Goal: Transaction & Acquisition: Purchase product/service

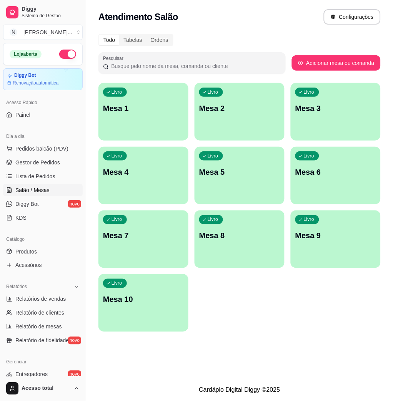
scroll to position [49, 0]
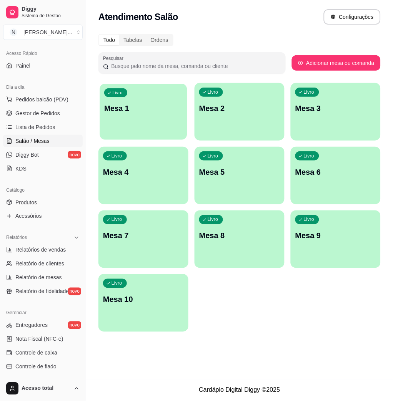
click at [126, 99] on div "Livro Mesa 1" at bounding box center [143, 107] width 87 height 47
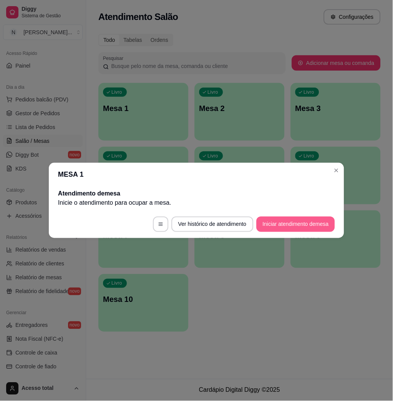
click at [306, 224] on button "Iniciar atendimento de mesa" at bounding box center [295, 224] width 78 height 15
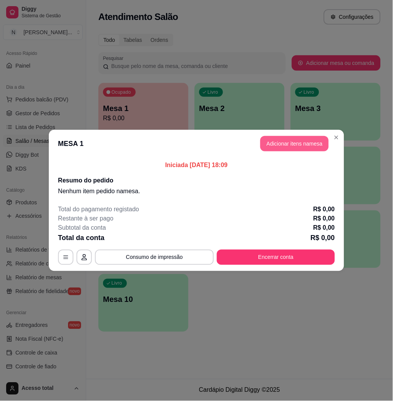
click at [313, 146] on button "Adicionar itens na mesa" at bounding box center [294, 143] width 68 height 15
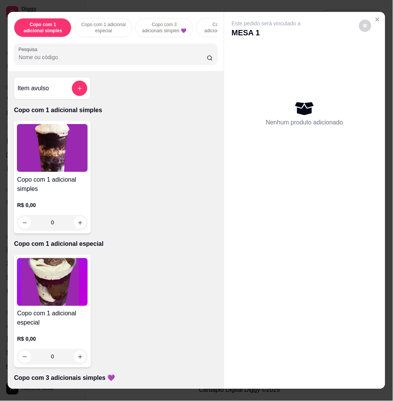
click at [151, 59] on input "Pesquisa" at bounding box center [112, 57] width 188 height 8
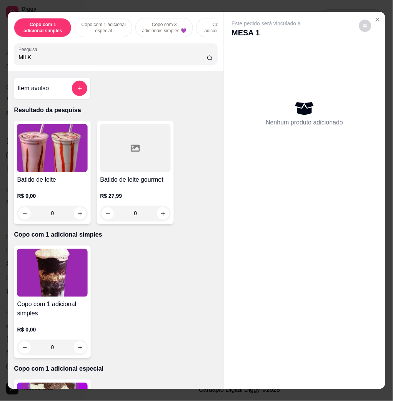
type input "MILK"
click at [44, 170] on img at bounding box center [52, 148] width 71 height 48
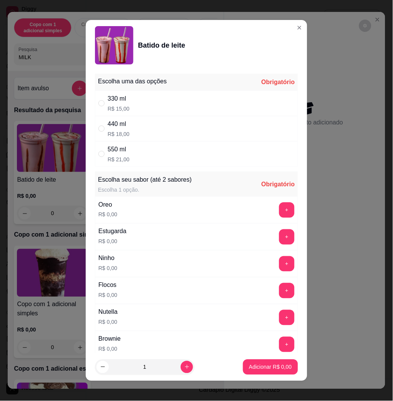
click at [180, 108] on div "330 ml R$ 15,00" at bounding box center [196, 103] width 203 height 25
radio input "true"
click at [279, 209] on button "+" at bounding box center [286, 209] width 15 height 15
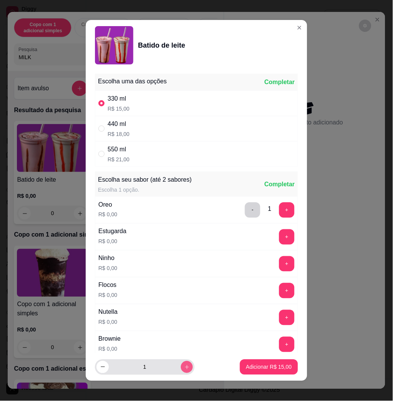
click at [184, 366] on icon "aumentar a quantidade de produtos" at bounding box center [187, 368] width 6 height 6
type input "2"
click at [246, 369] on p "Adicionar R$ 30,00" at bounding box center [269, 367] width 46 height 8
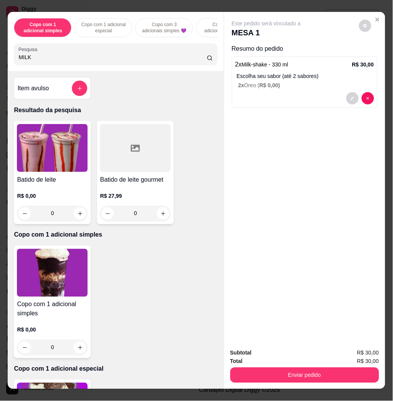
click at [54, 148] on img at bounding box center [52, 148] width 71 height 48
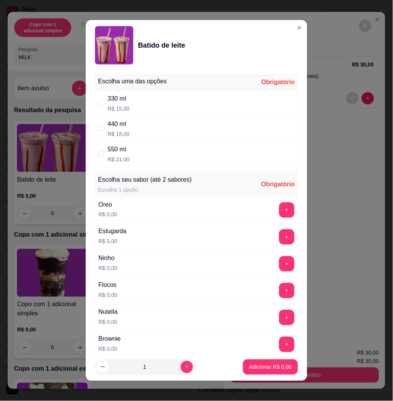
click at [168, 92] on div "330 ml R$ 15,00" at bounding box center [196, 103] width 203 height 25
radio input "true"
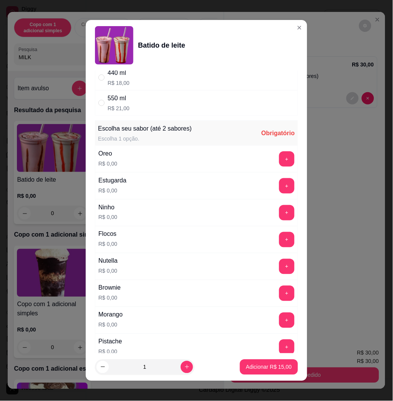
scroll to position [102, 0]
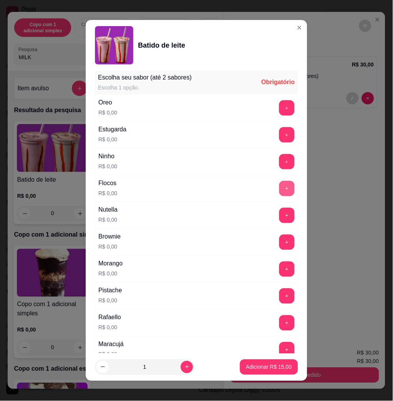
click at [279, 187] on button "+" at bounding box center [286, 188] width 15 height 15
click at [270, 367] on font "R$ 15,00" at bounding box center [281, 367] width 22 height 6
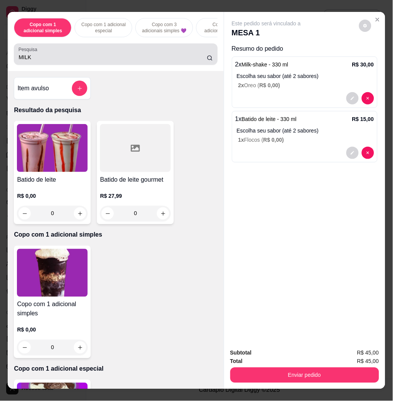
click at [122, 55] on div "MILK" at bounding box center [115, 53] width 194 height 15
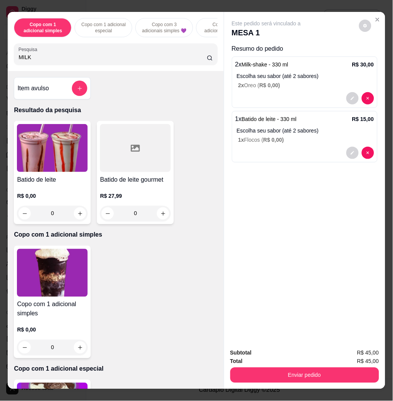
click at [122, 55] on div "MILK" at bounding box center [115, 53] width 194 height 15
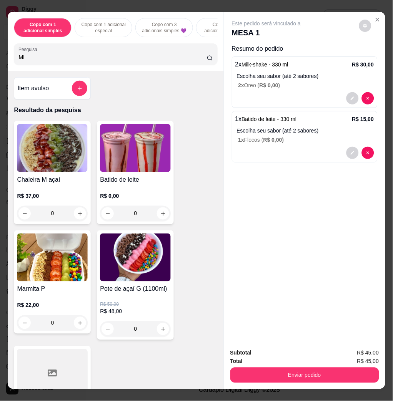
type input "M"
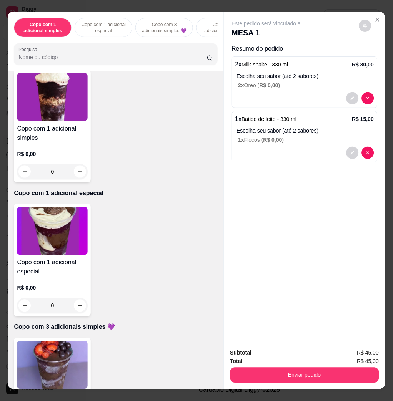
scroll to position [0, 0]
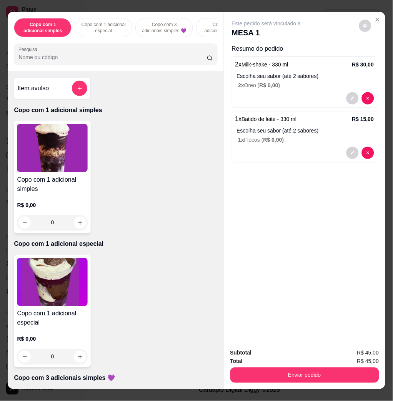
click at [126, 60] on input "Pesquisa" at bounding box center [112, 57] width 188 height 8
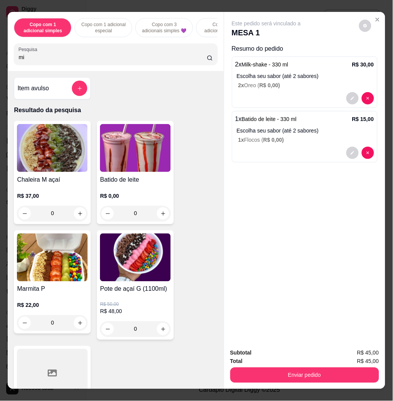
type input "m"
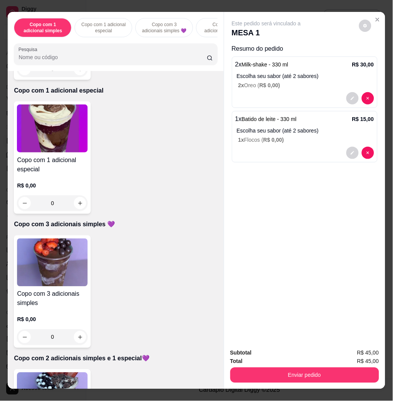
scroll to position [205, 0]
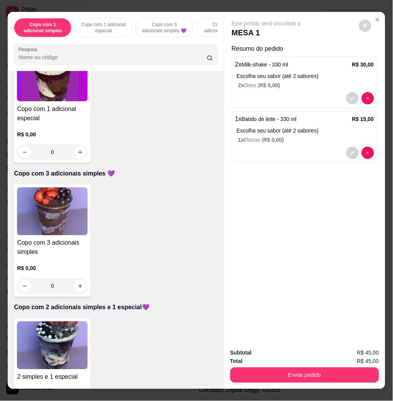
click at [39, 221] on img at bounding box center [52, 211] width 71 height 48
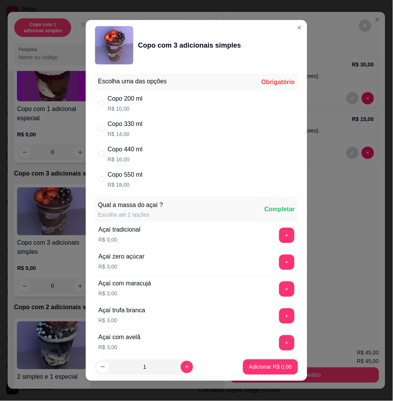
click at [148, 128] on div "Copo 330 ml R$ 14,00" at bounding box center [196, 128] width 203 height 25
radio input "true"
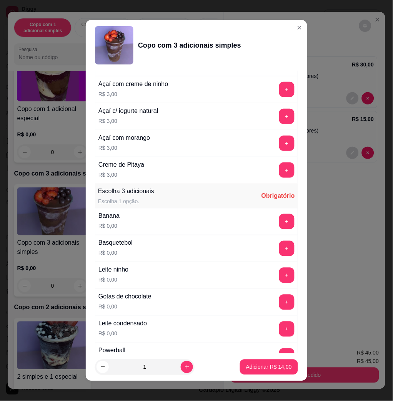
scroll to position [409, 0]
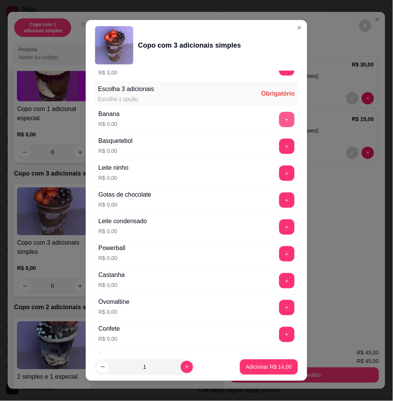
click at [279, 119] on button "+" at bounding box center [286, 119] width 15 height 15
click at [279, 178] on button "+" at bounding box center [286, 173] width 15 height 15
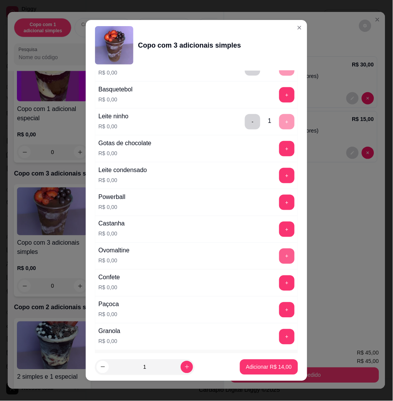
click at [279, 259] on button "+" at bounding box center [286, 256] width 15 height 15
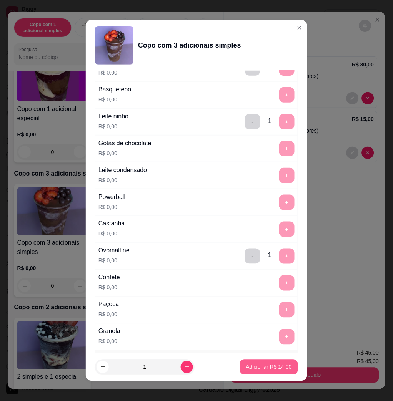
click at [267, 371] on p "Adicionar R$ 14,00" at bounding box center [269, 367] width 46 height 8
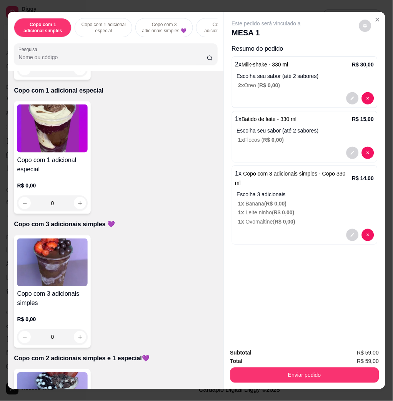
scroll to position [256, 0]
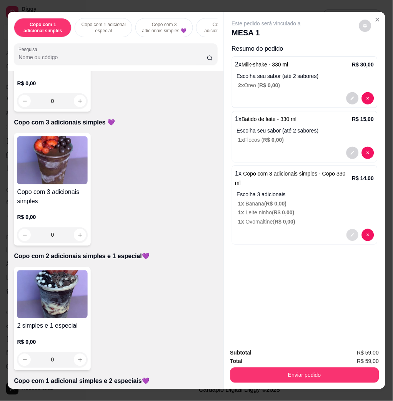
click at [346, 229] on button "diminuir a quantidade de produtos" at bounding box center [352, 235] width 12 height 12
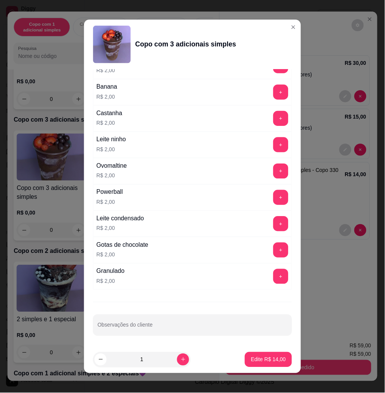
scroll to position [4, 0]
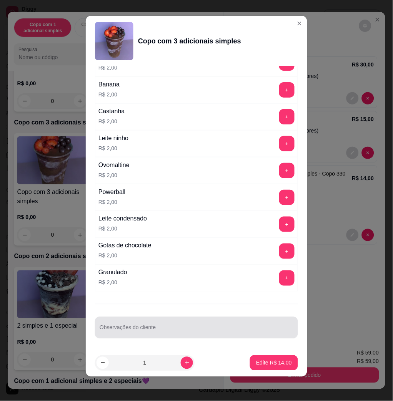
click at [175, 321] on div at bounding box center [196, 327] width 194 height 15
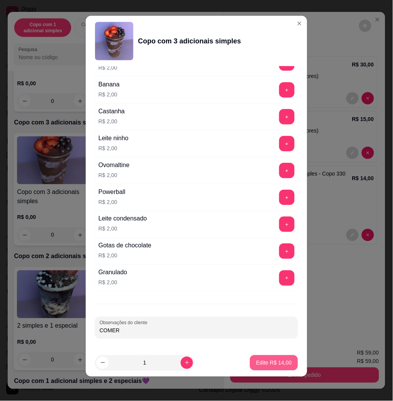
type input "COMER"
click at [251, 356] on button "Edite R$ 14,00" at bounding box center [274, 362] width 48 height 15
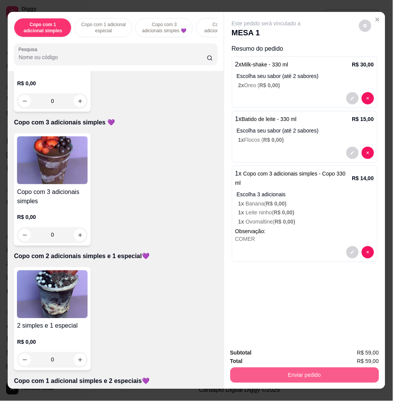
click at [288, 373] on button "Enviar pedido" at bounding box center [304, 375] width 149 height 15
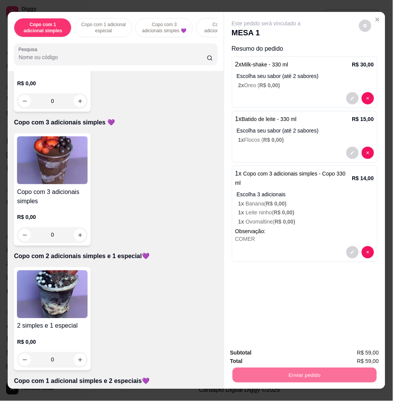
click at [278, 354] on button "Não registrar e enviar pedido" at bounding box center [278, 352] width 80 height 15
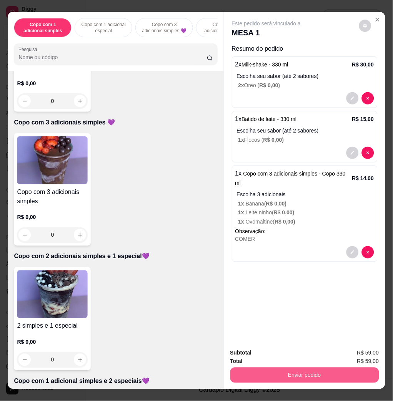
click at [279, 368] on button "Enviar pedido" at bounding box center [304, 375] width 149 height 15
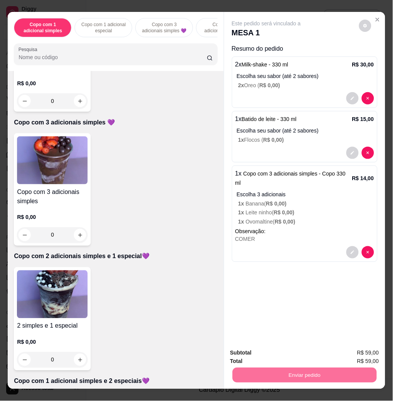
click at [281, 353] on button "Não registrar e enviar pedido" at bounding box center [278, 352] width 78 height 14
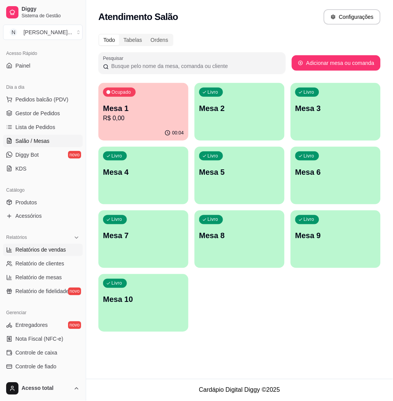
click at [25, 245] on link "Relatórios de vendas" at bounding box center [43, 250] width 80 height 12
select select "ALL"
select select "0"
